Goal: Navigation & Orientation: Find specific page/section

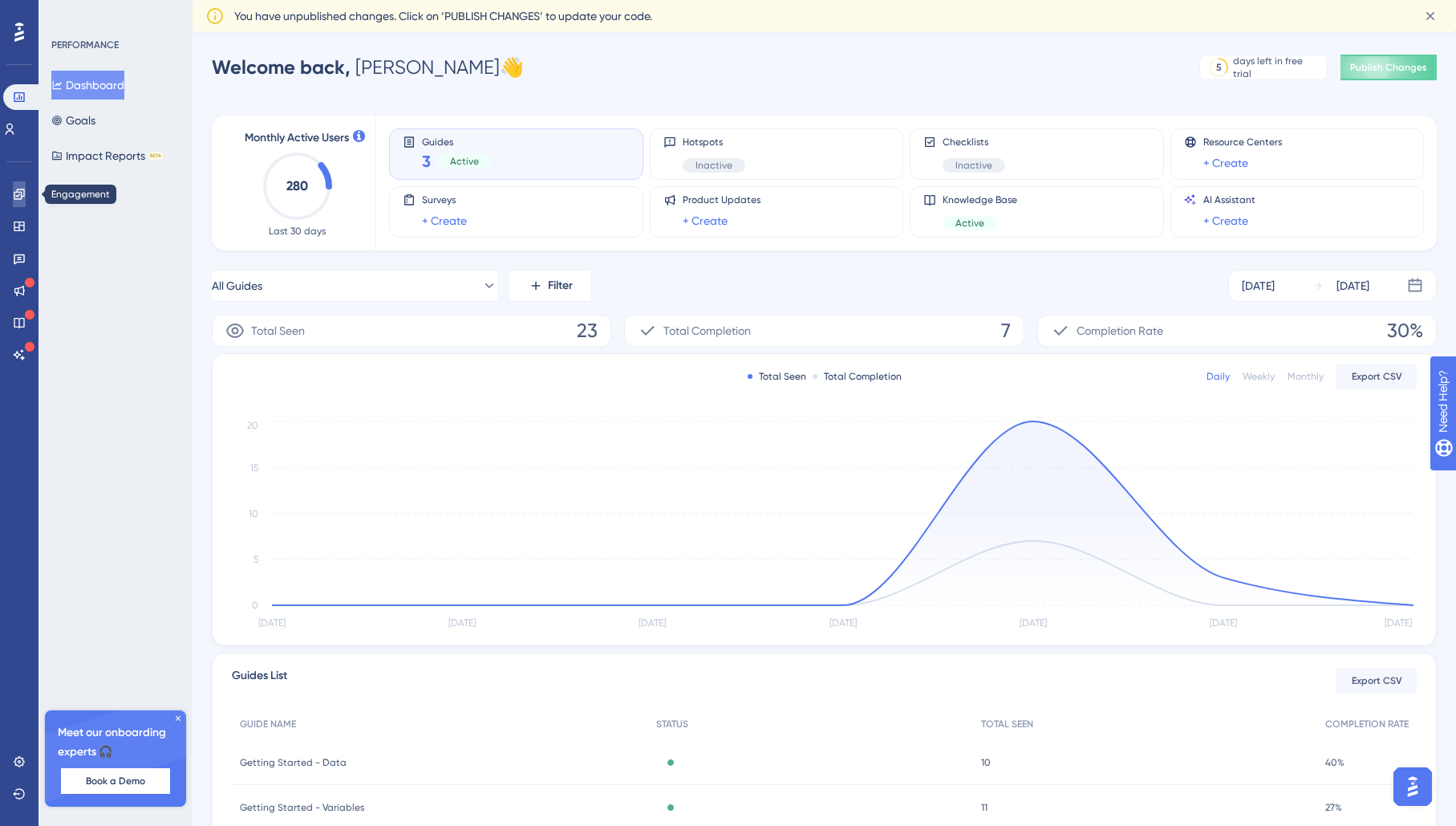
click at [20, 187] on link at bounding box center [20, 194] width 13 height 26
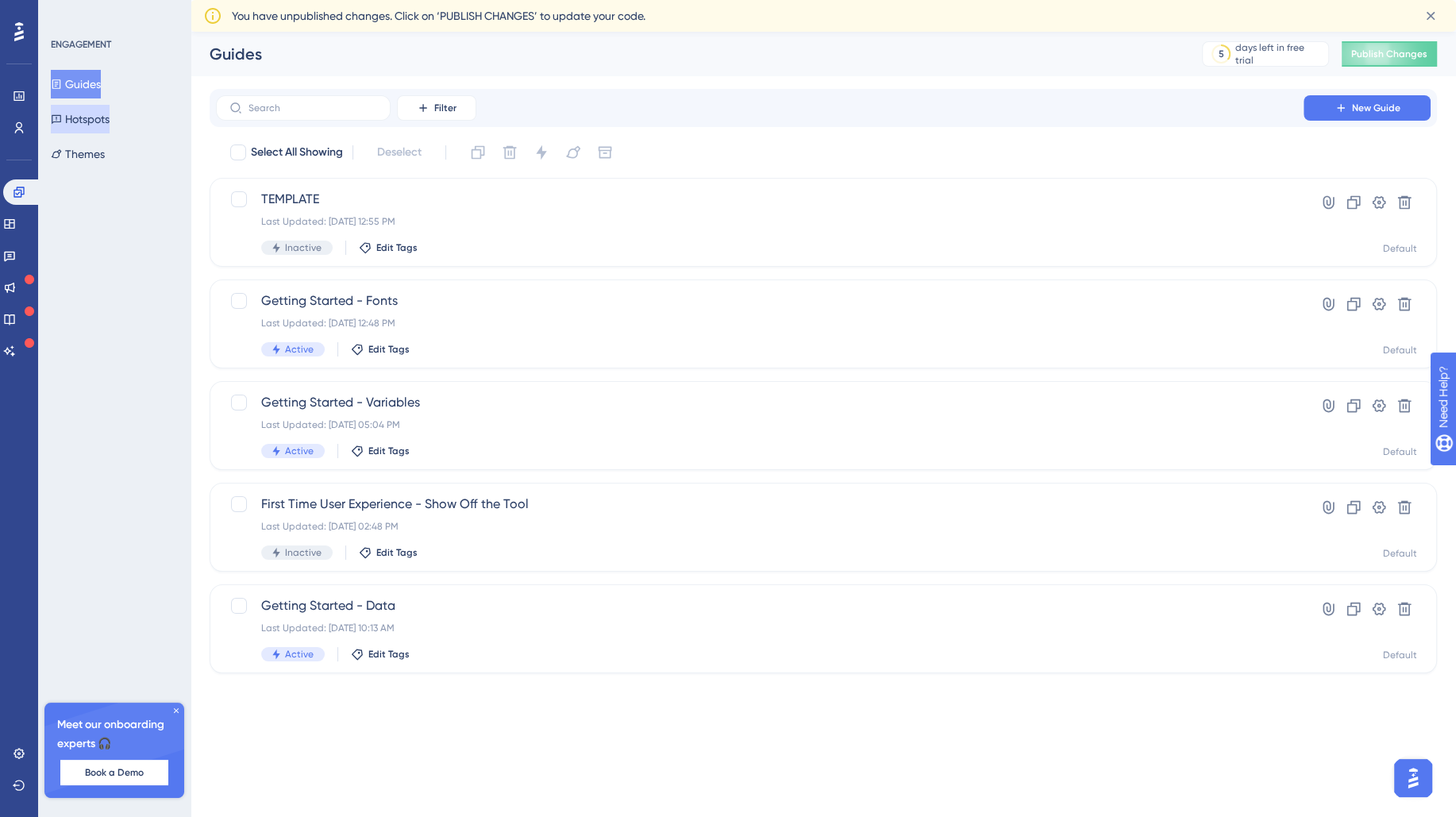
click at [109, 114] on button "Hotspots" at bounding box center [80, 118] width 59 height 29
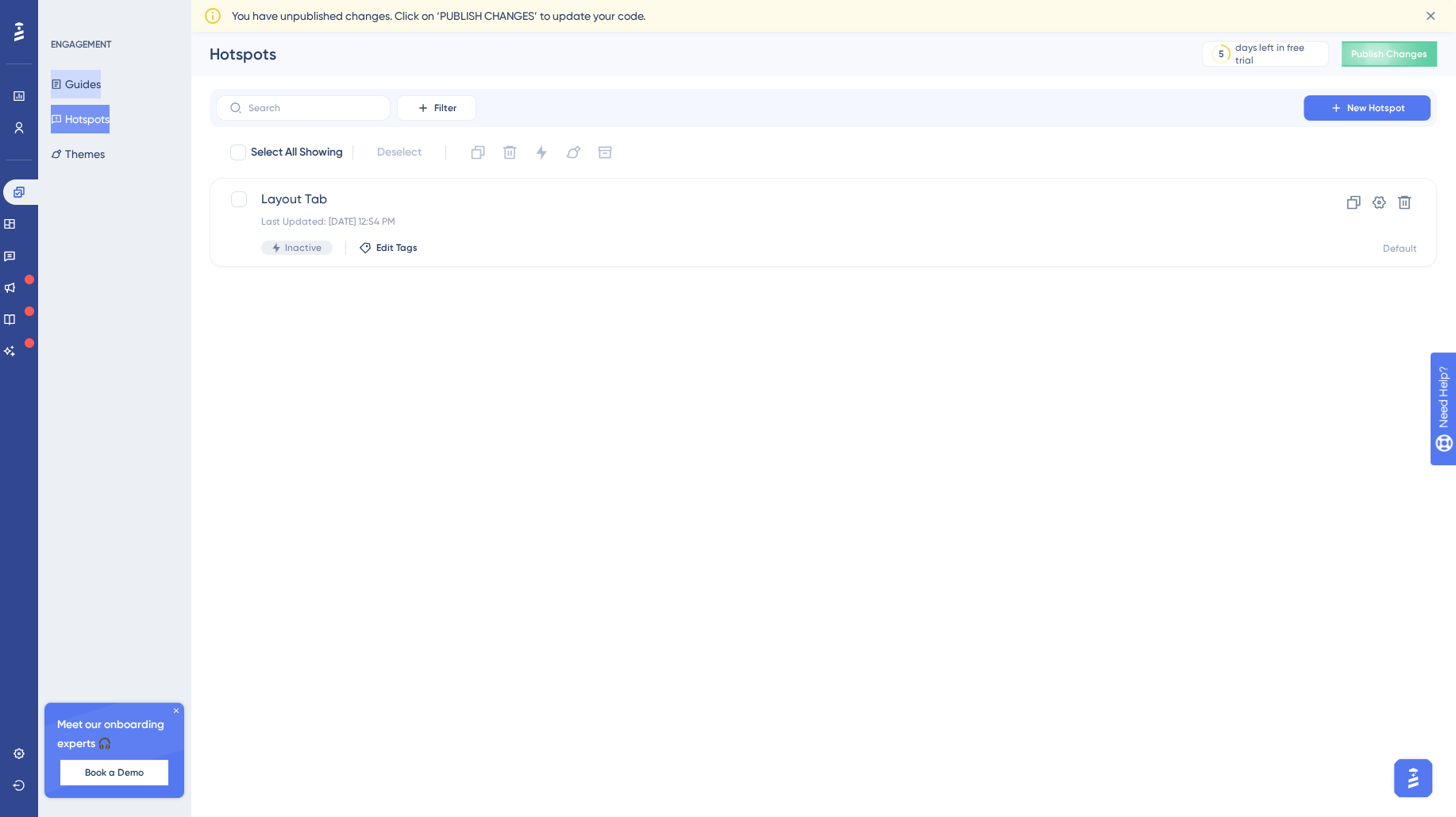
click at [101, 73] on button "Guides" at bounding box center [75, 84] width 50 height 29
